Goal: Task Accomplishment & Management: Complete application form

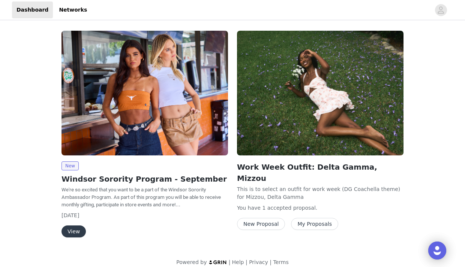
scroll to position [8, 0]
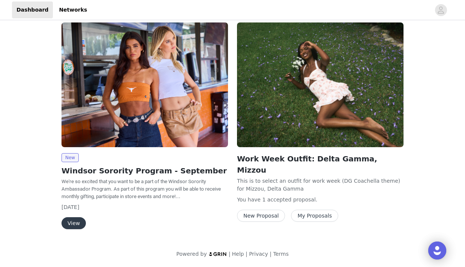
click at [75, 226] on button "View" at bounding box center [73, 223] width 24 height 12
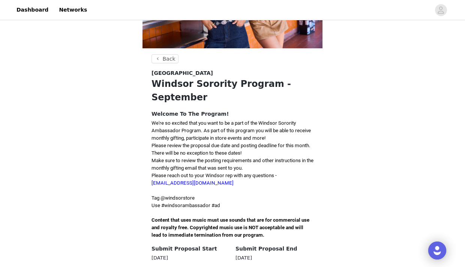
scroll to position [228, 0]
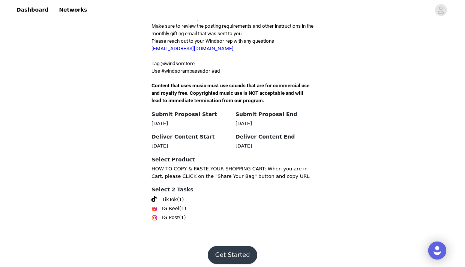
click at [213, 246] on button "Get Started" at bounding box center [233, 255] width 50 height 18
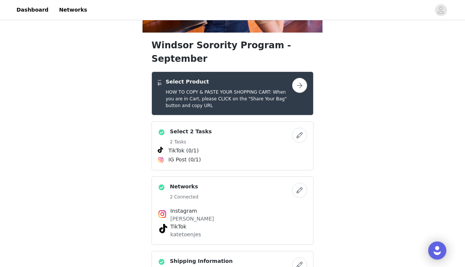
scroll to position [52, 0]
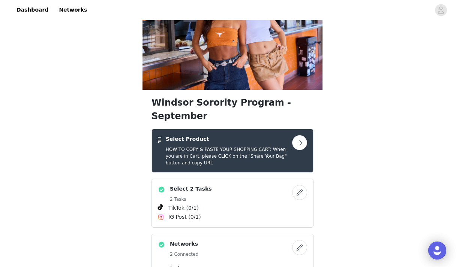
click at [298, 135] on button "button" at bounding box center [299, 142] width 15 height 15
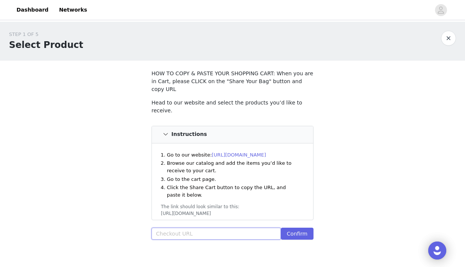
click at [179, 228] on input "text" at bounding box center [215, 234] width 129 height 12
paste input "https://www.windsorstore.com/cart/43507603603507:1,43317638561843:1,18092558024…"
type input "https://www.windsorstore.com/cart/43507603603507:1,43317638561843:1,18092558024…"
click at [290, 228] on button "Confirm" at bounding box center [297, 234] width 33 height 12
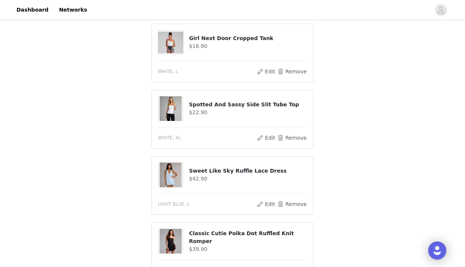
scroll to position [428, 0]
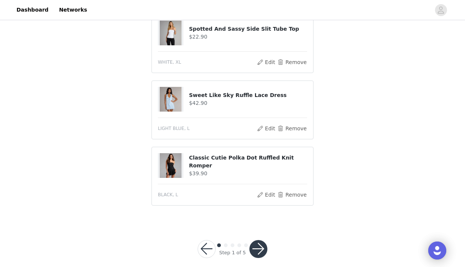
click at [257, 243] on button "button" at bounding box center [258, 249] width 18 height 18
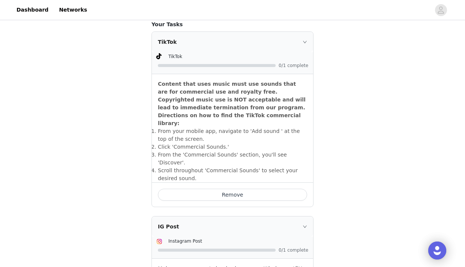
scroll to position [347, 0]
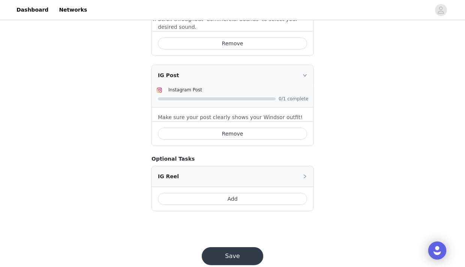
click at [221, 247] on button "Save" at bounding box center [232, 256] width 61 height 18
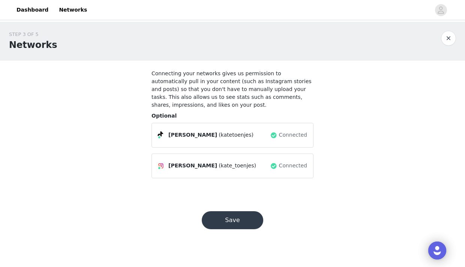
click at [224, 216] on button "Save" at bounding box center [232, 220] width 61 height 18
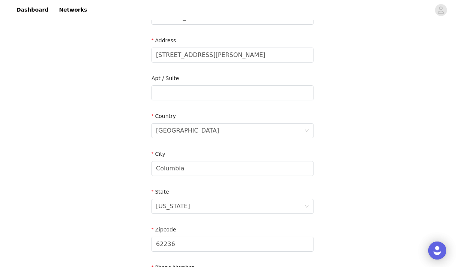
scroll to position [244, 0]
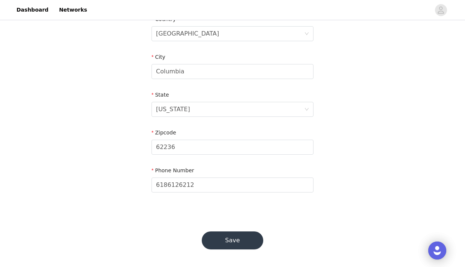
click at [238, 236] on button "Save" at bounding box center [232, 241] width 61 height 18
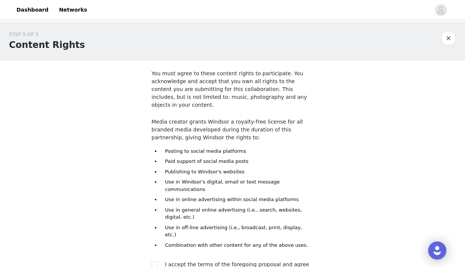
scroll to position [62, 0]
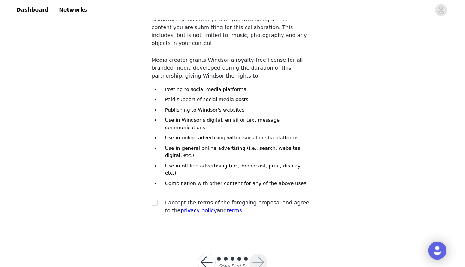
click at [159, 199] on div at bounding box center [156, 203] width 10 height 8
click at [155, 200] on input "checkbox" at bounding box center [153, 202] width 5 height 5
checkbox input "true"
click at [261, 254] on button "button" at bounding box center [258, 263] width 18 height 18
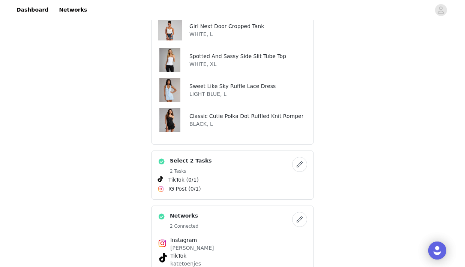
scroll to position [509, 0]
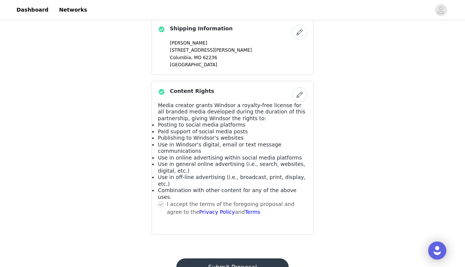
click at [238, 259] on button "Submit Proposal" at bounding box center [232, 268] width 112 height 18
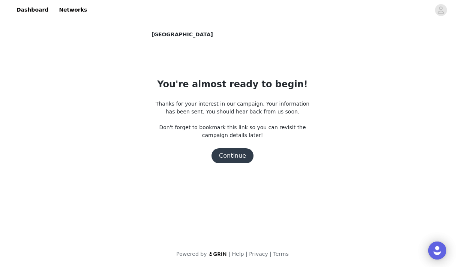
scroll to position [0, 0]
click at [229, 157] on button "Continue" at bounding box center [232, 155] width 42 height 15
